Goal: Task Accomplishment & Management: Manage account settings

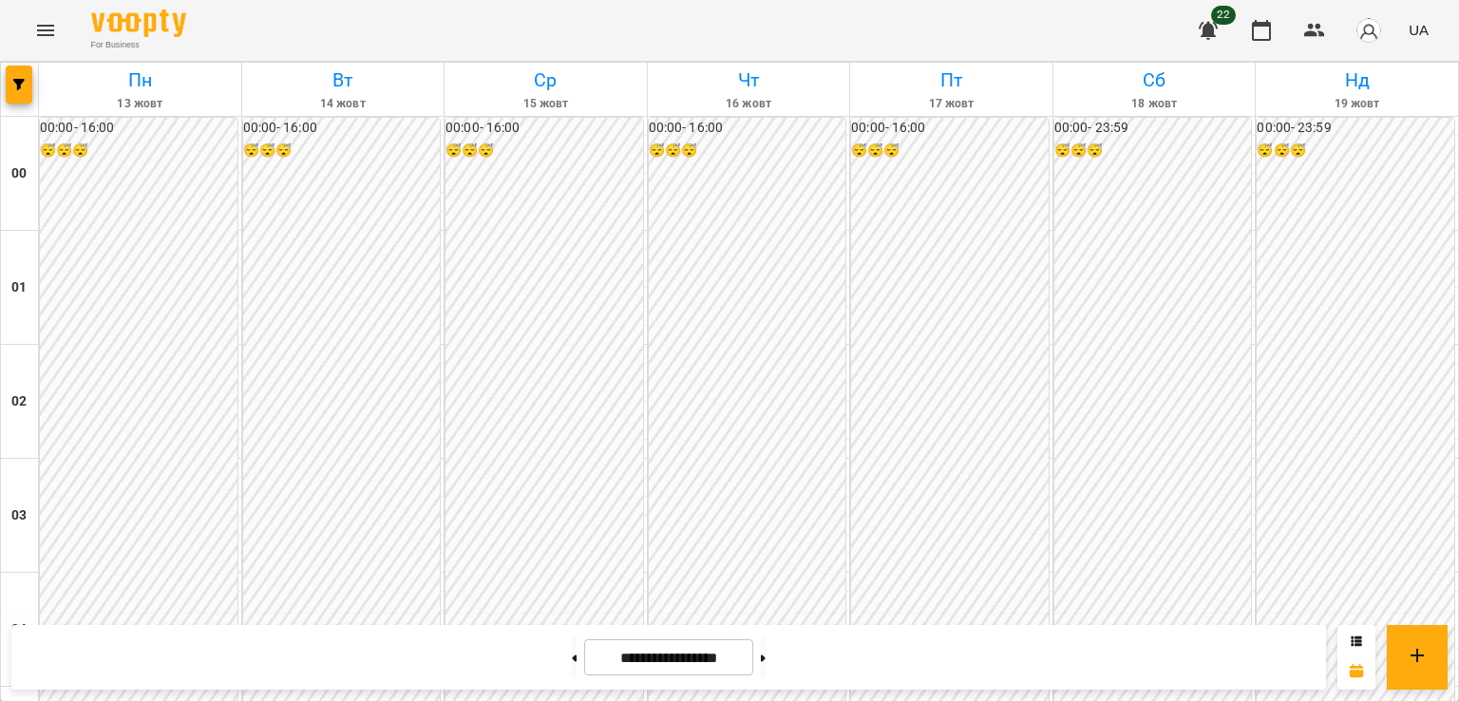
scroll to position [1952, 0]
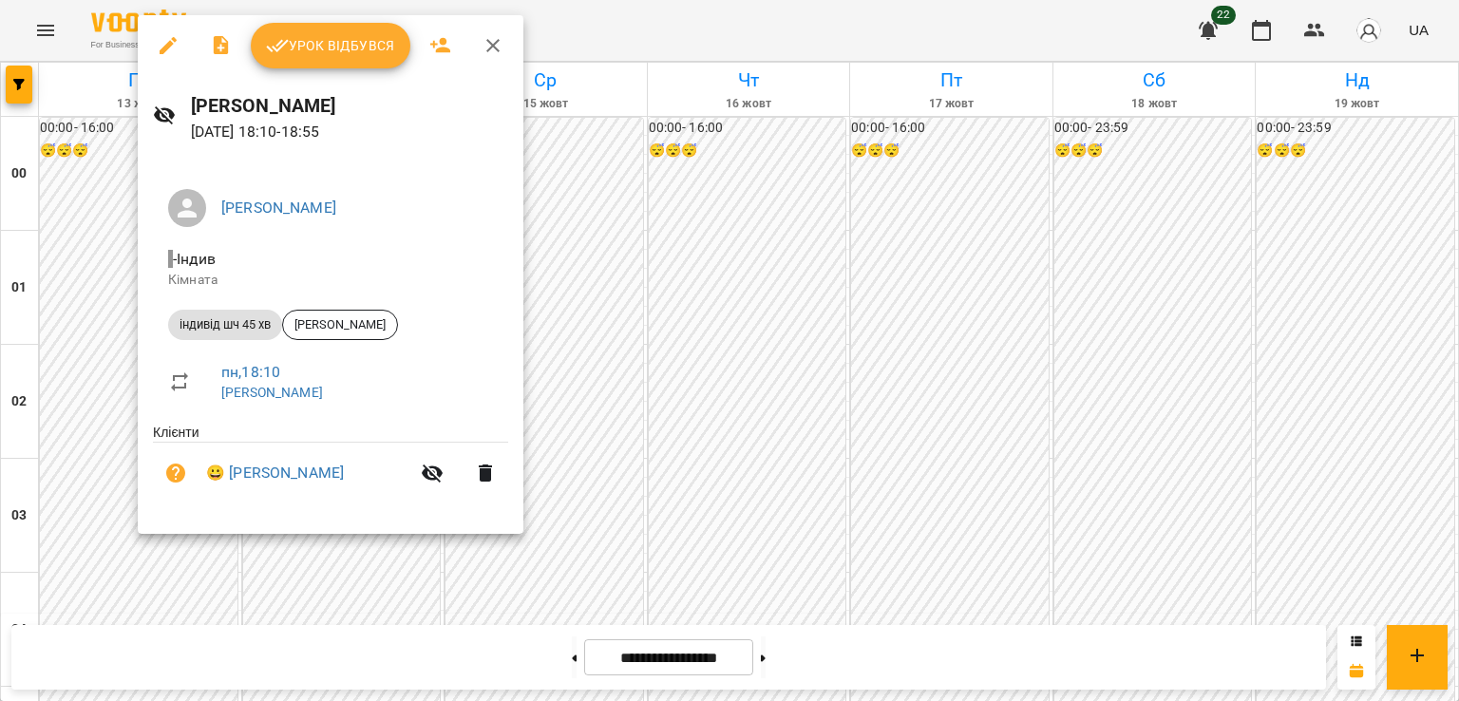
click at [303, 47] on span "Урок відбувся" at bounding box center [330, 45] width 129 height 23
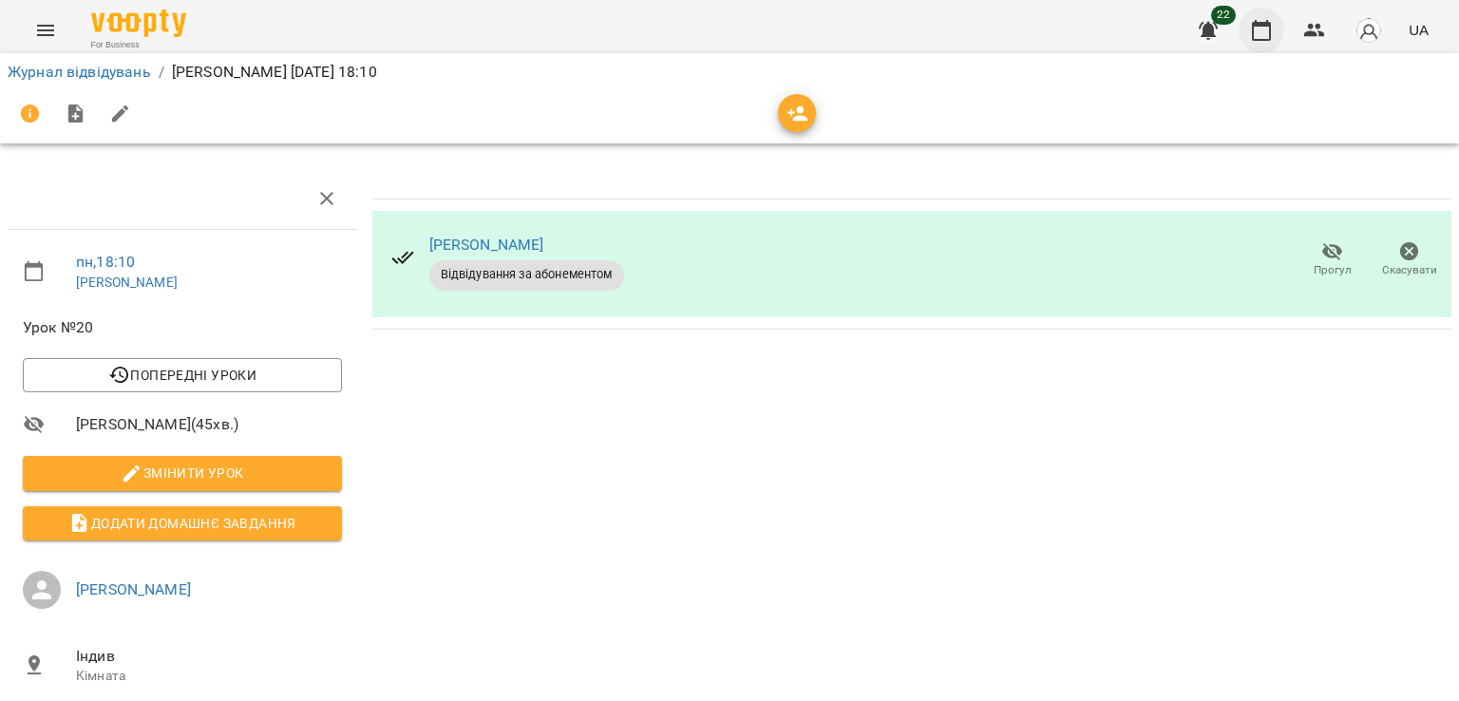
click at [1261, 24] on icon "button" at bounding box center [1261, 30] width 19 height 21
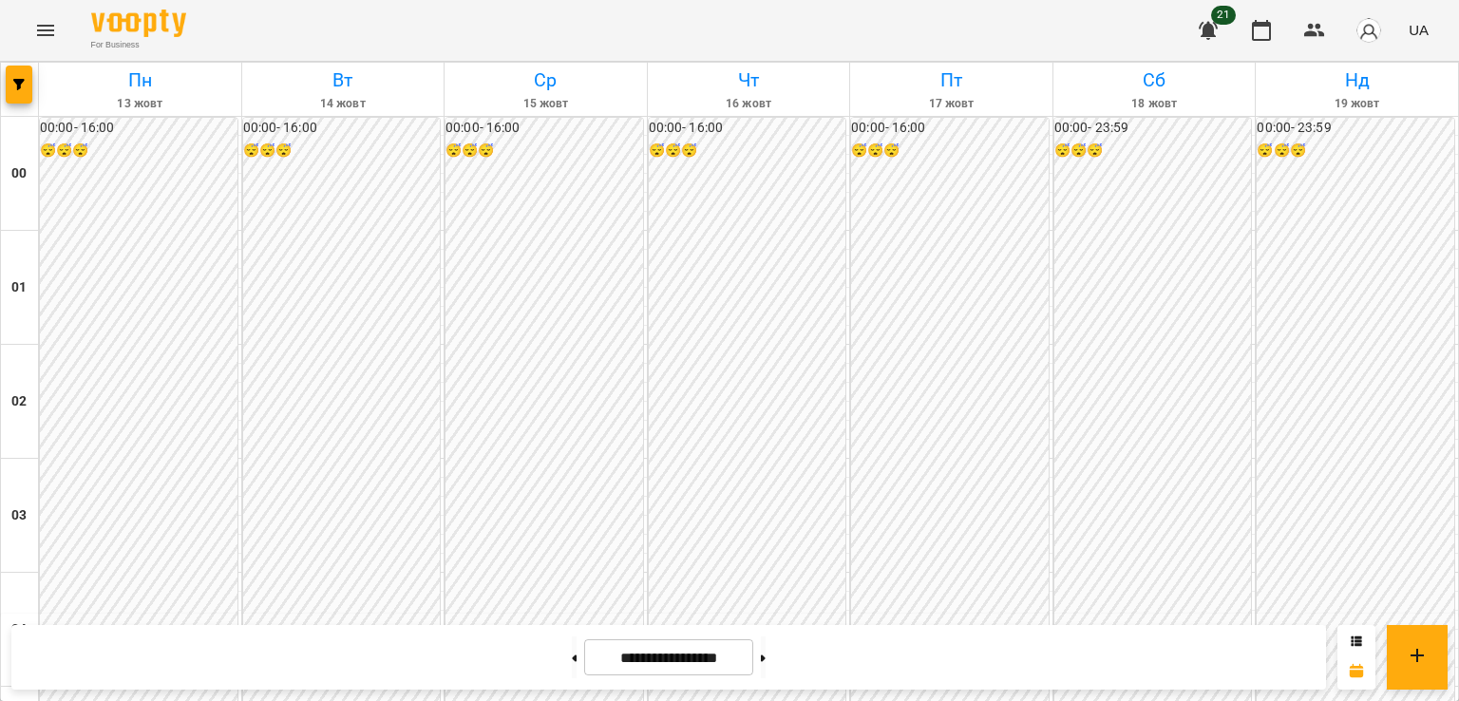
scroll to position [1899, 0]
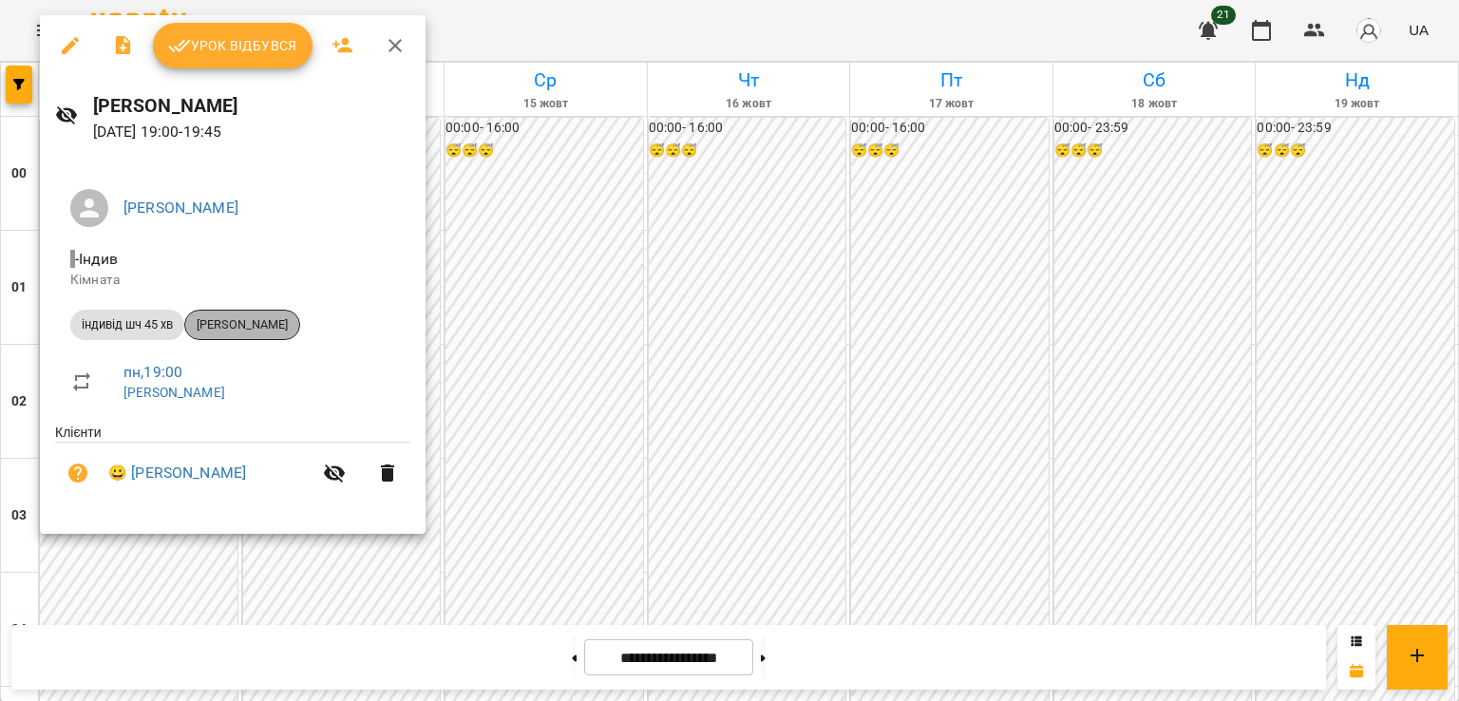
click at [251, 330] on span "[PERSON_NAME]" at bounding box center [242, 324] width 114 height 17
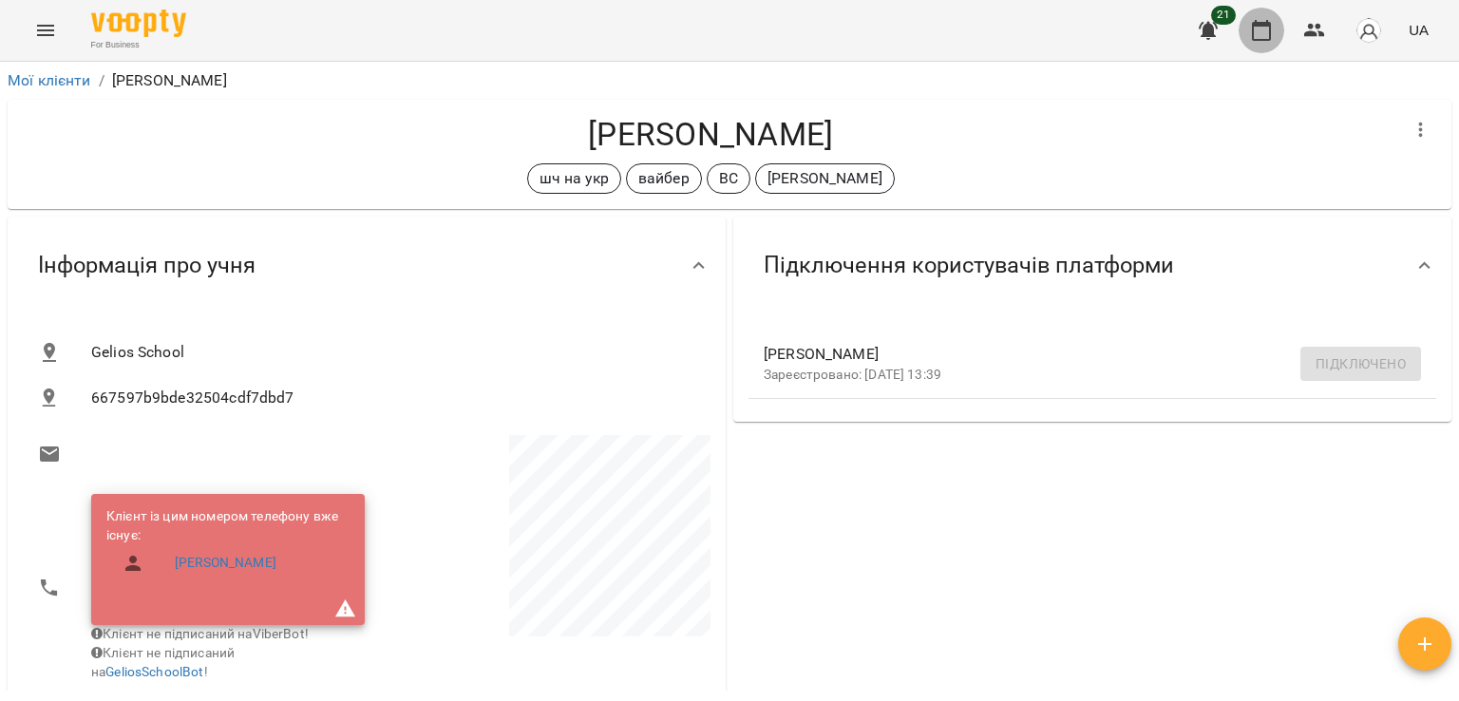
click at [1264, 35] on icon "button" at bounding box center [1261, 30] width 23 height 23
